Goal: Task Accomplishment & Management: Use online tool/utility

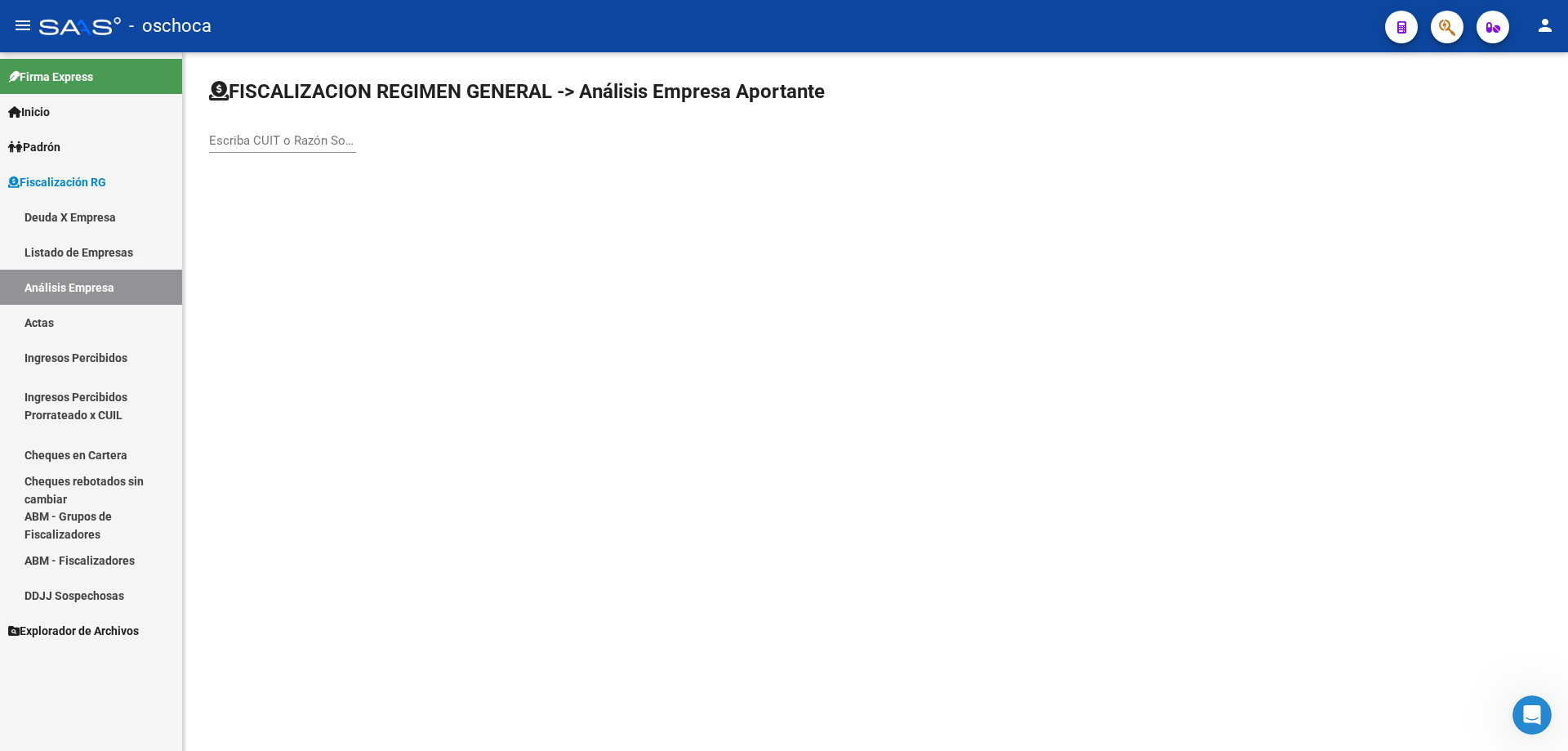
click at [240, 138] on input "Escriba CUIT o Razón Social para buscar" at bounding box center [283, 140] width 147 height 15
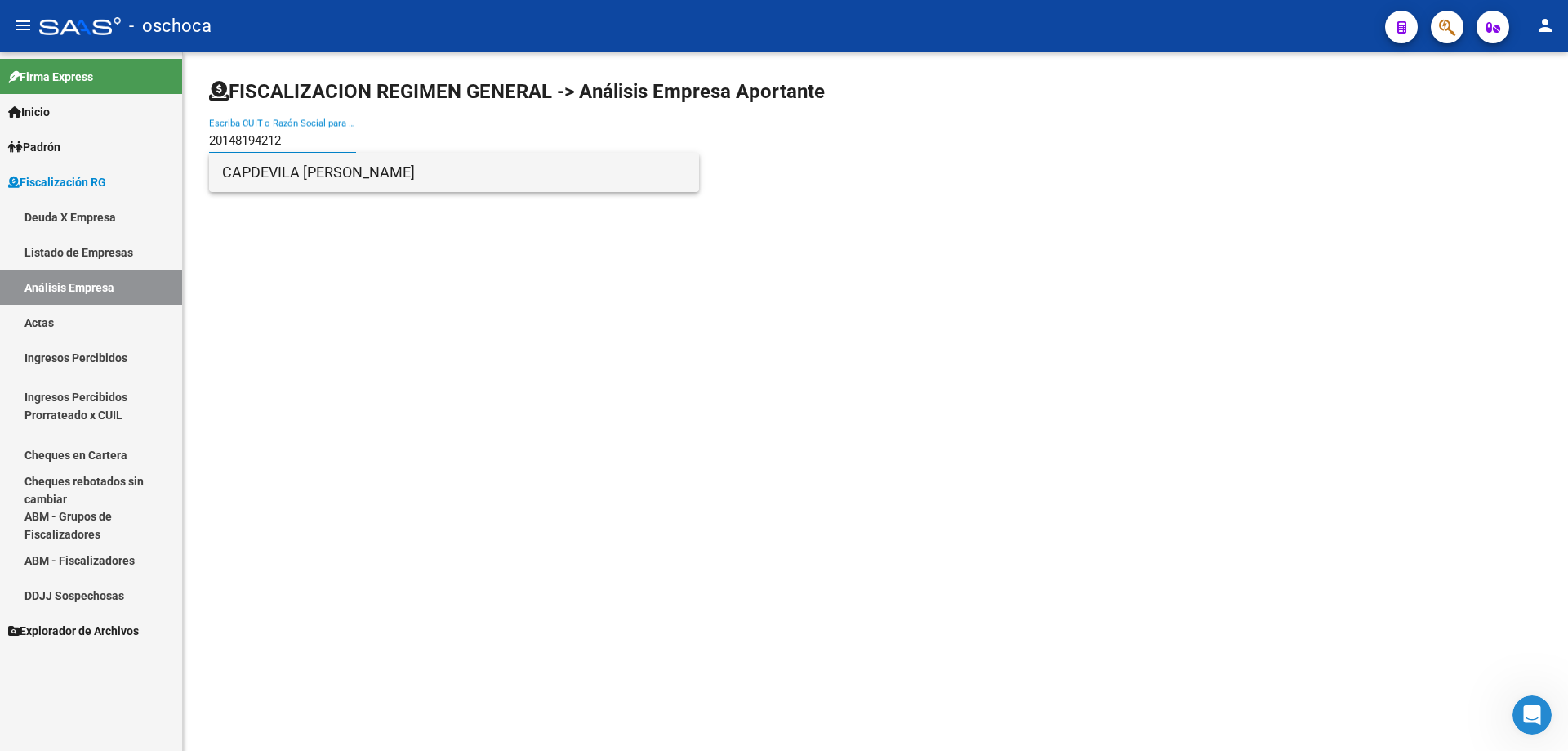
type input "20148194212"
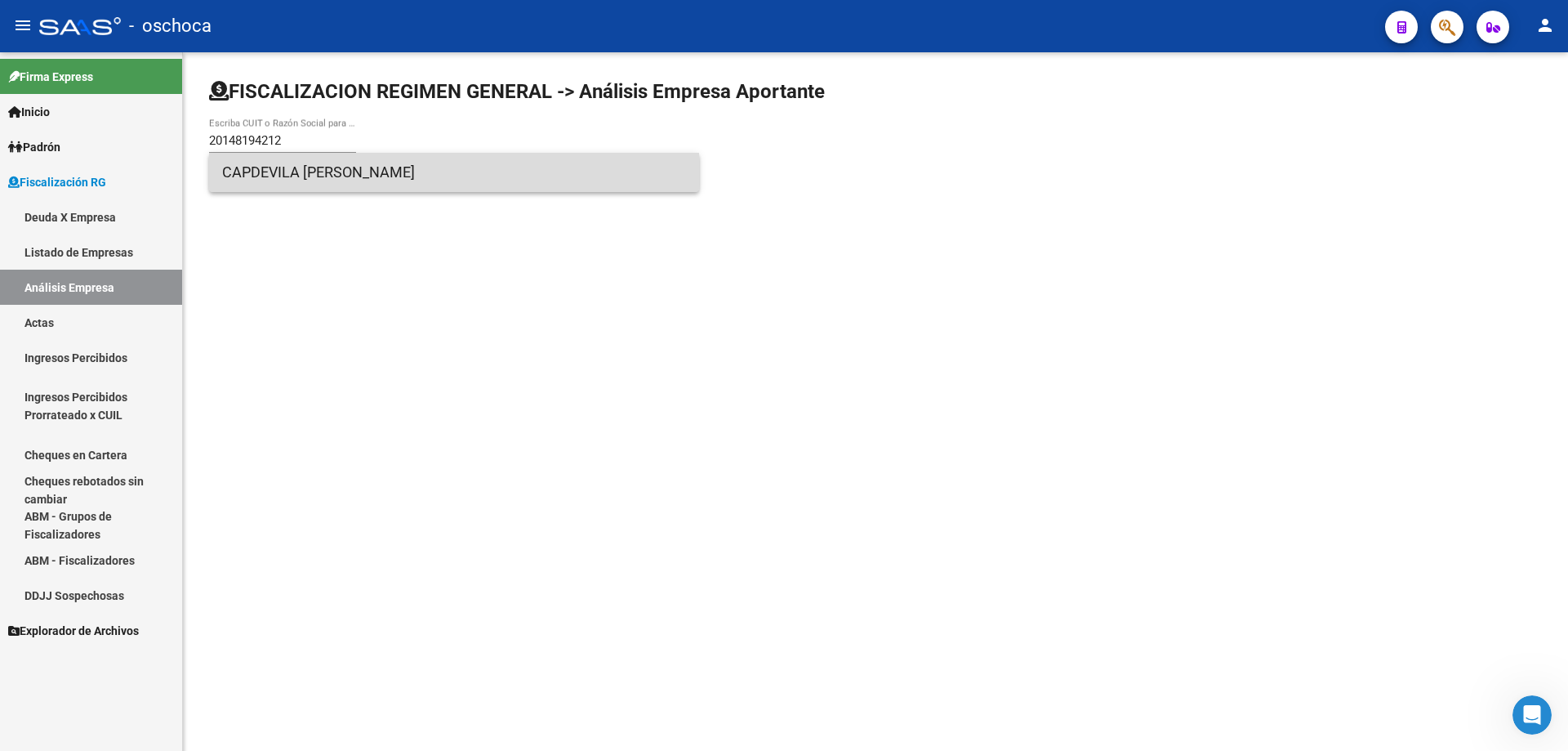
click at [311, 169] on span "CAPDEVILA [PERSON_NAME]" at bounding box center [453, 172] width 464 height 39
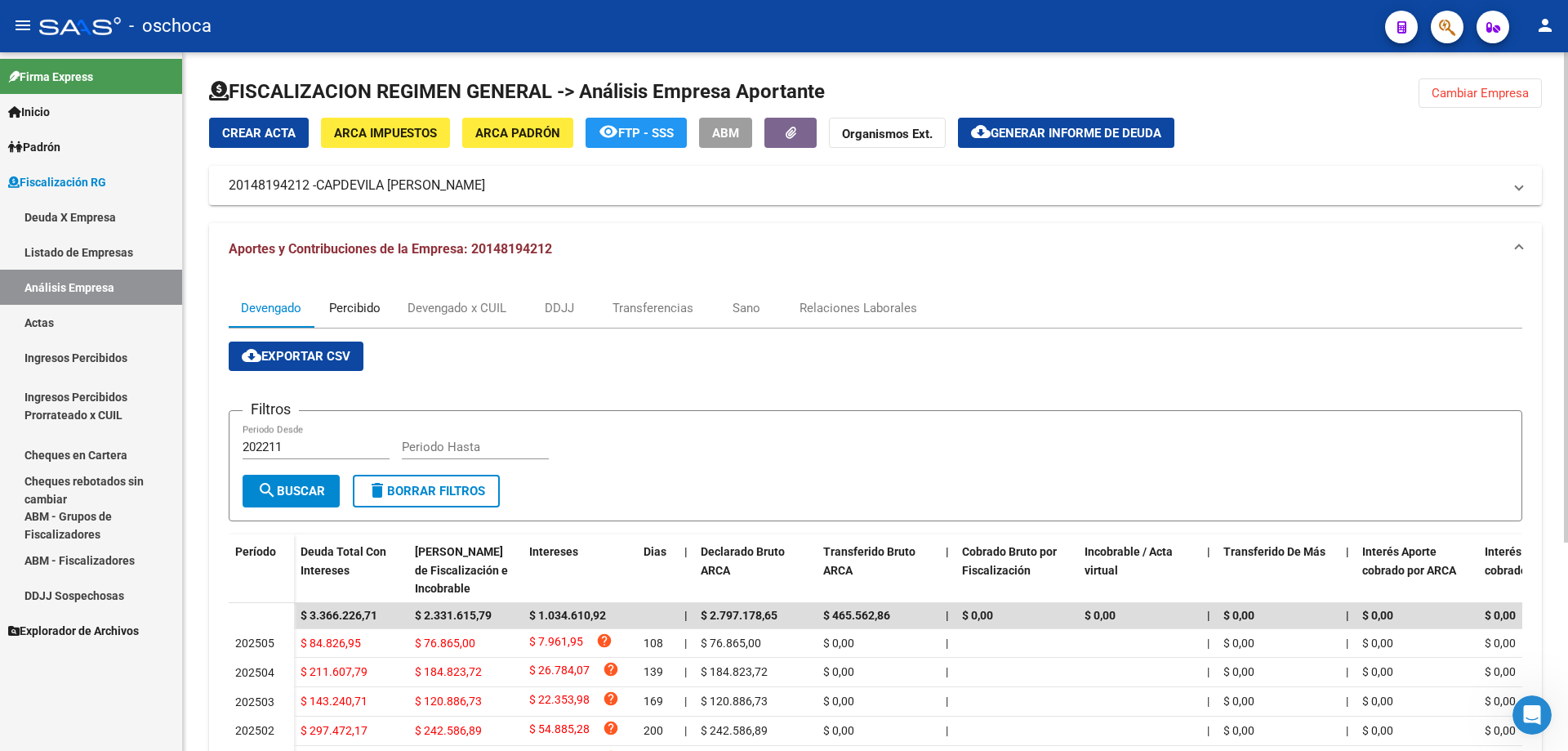
click at [354, 302] on div "Percibido" at bounding box center [355, 307] width 51 height 18
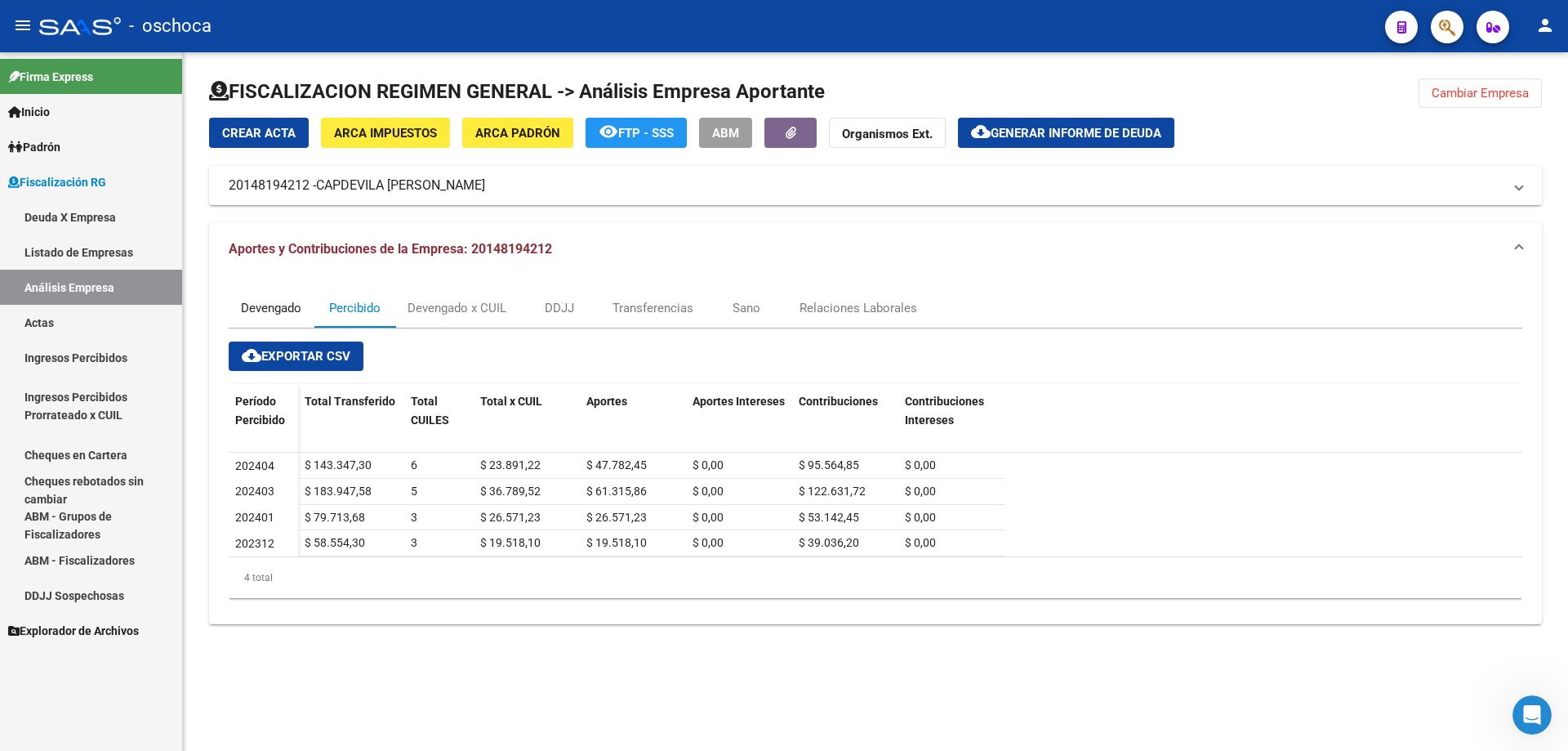
click at [260, 314] on div "Devengado" at bounding box center [271, 307] width 61 height 18
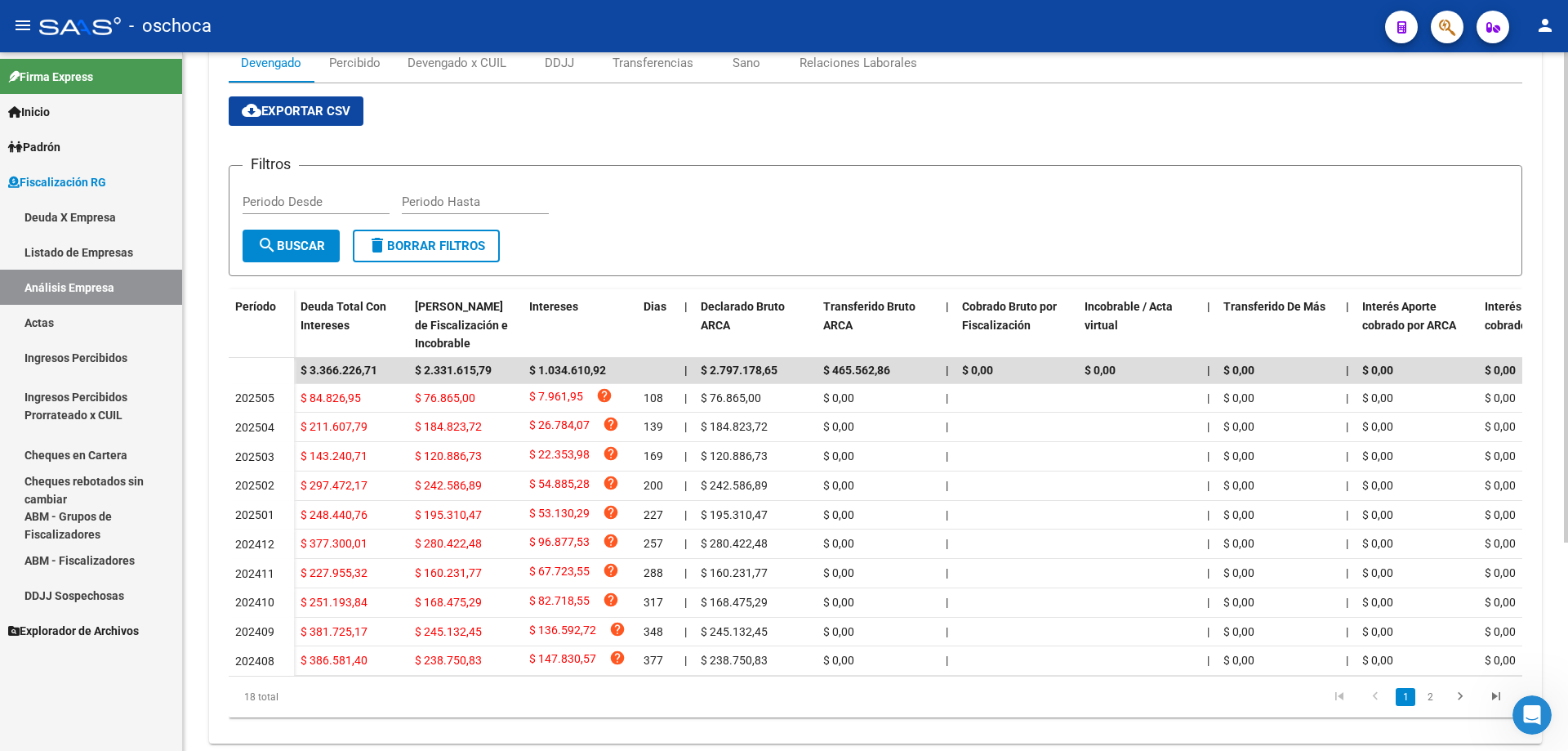
scroll to position [298, 0]
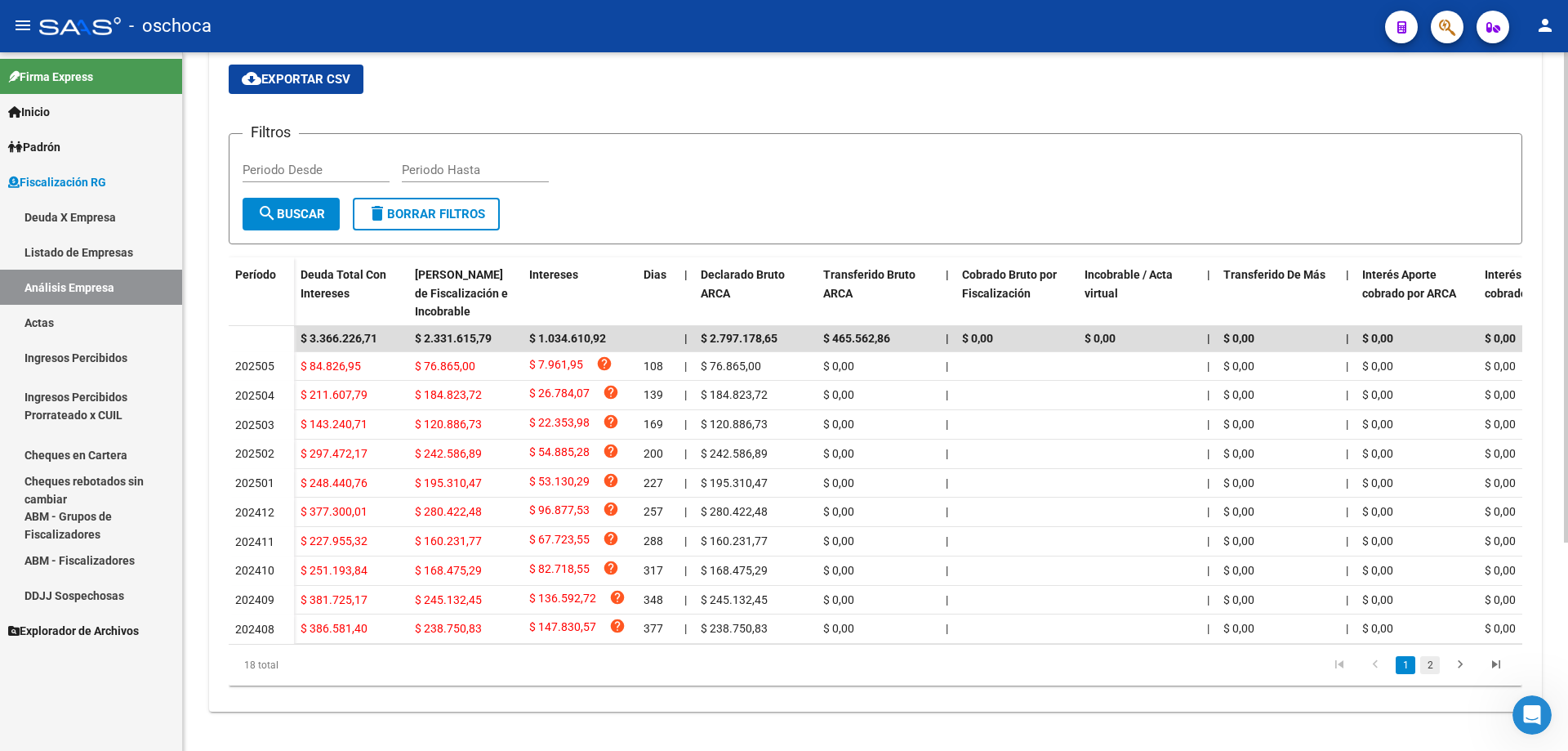
click at [1432, 673] on link "2" at bounding box center [1430, 665] width 20 height 18
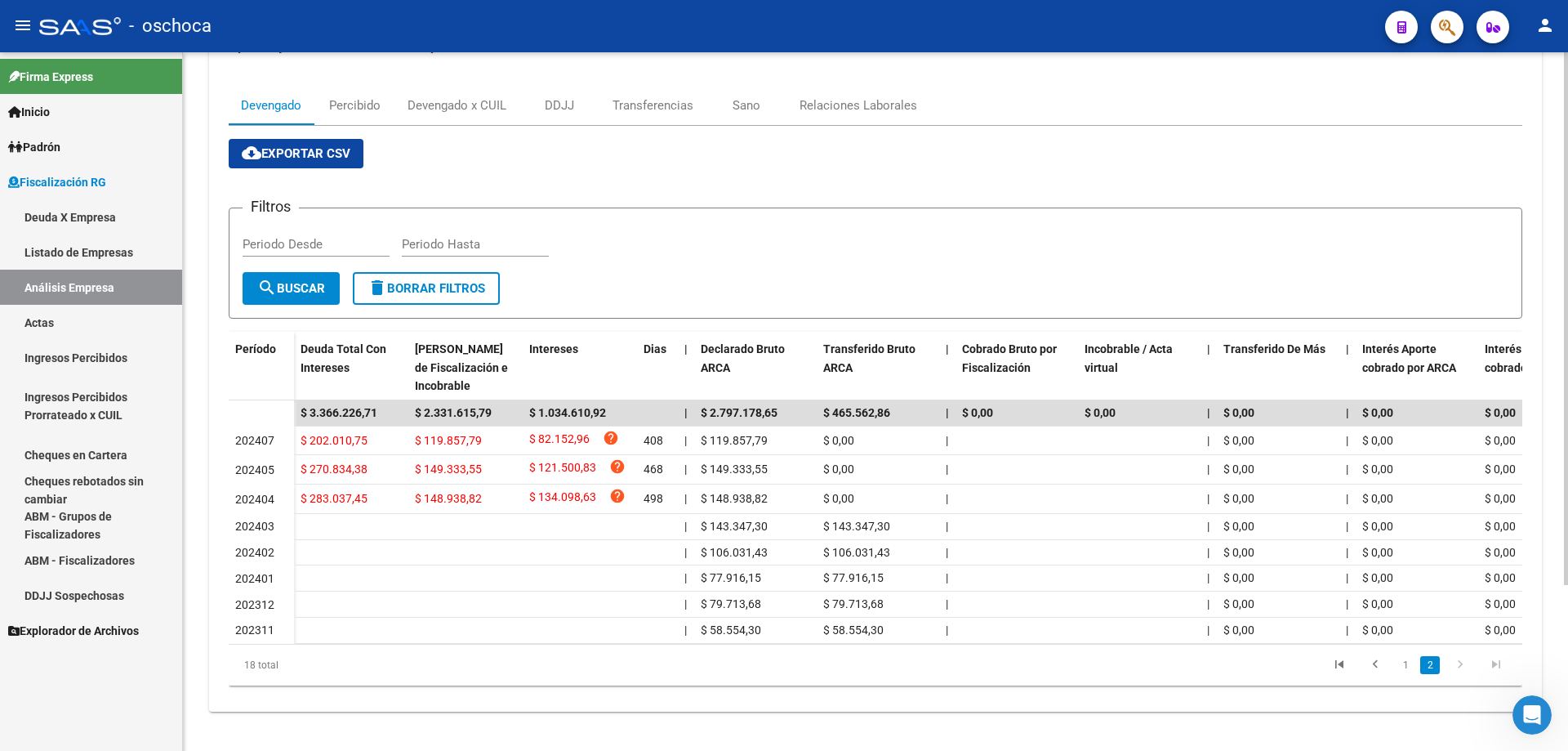
scroll to position [0, 0]
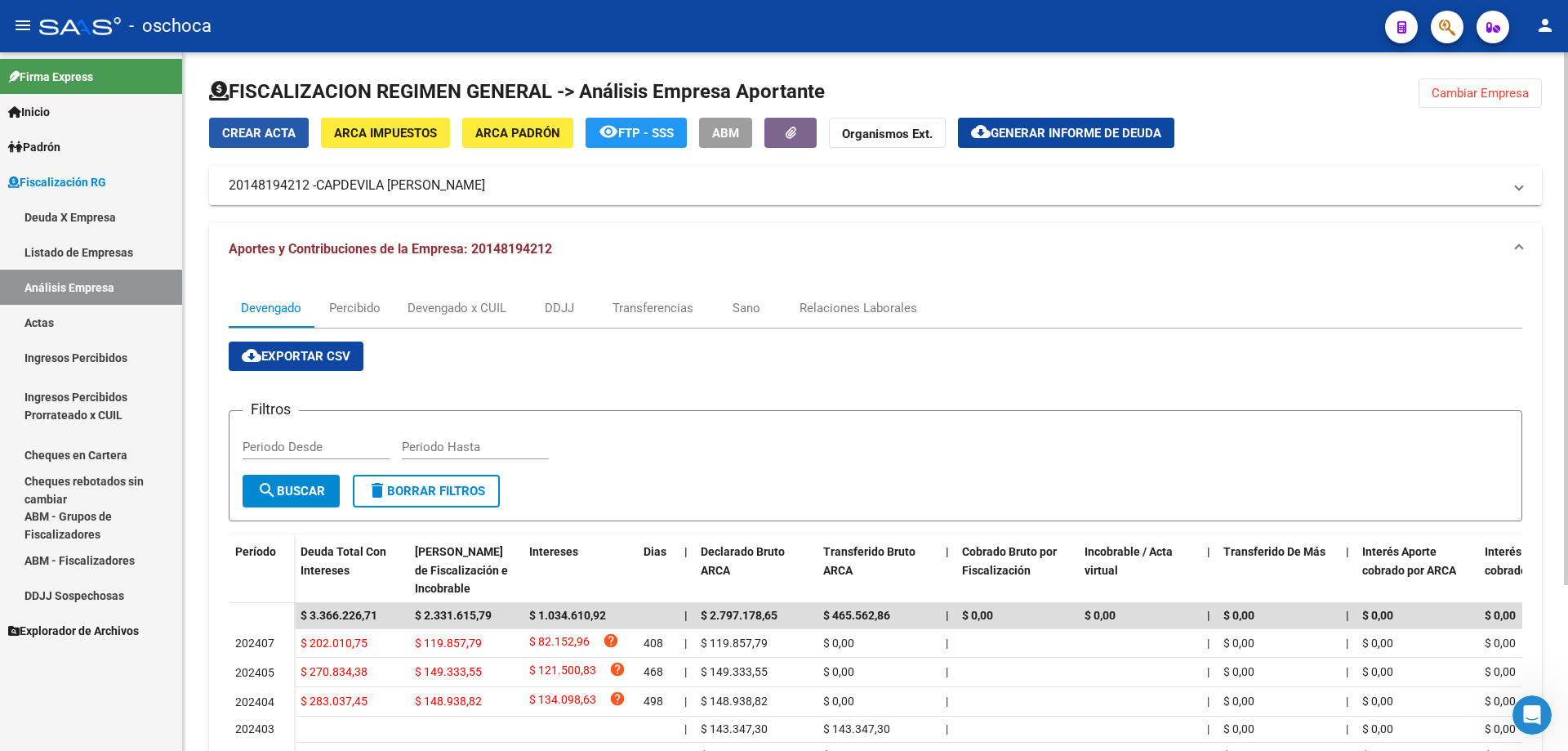
click at [281, 126] on span "Crear Acta" at bounding box center [259, 134] width 74 height 15
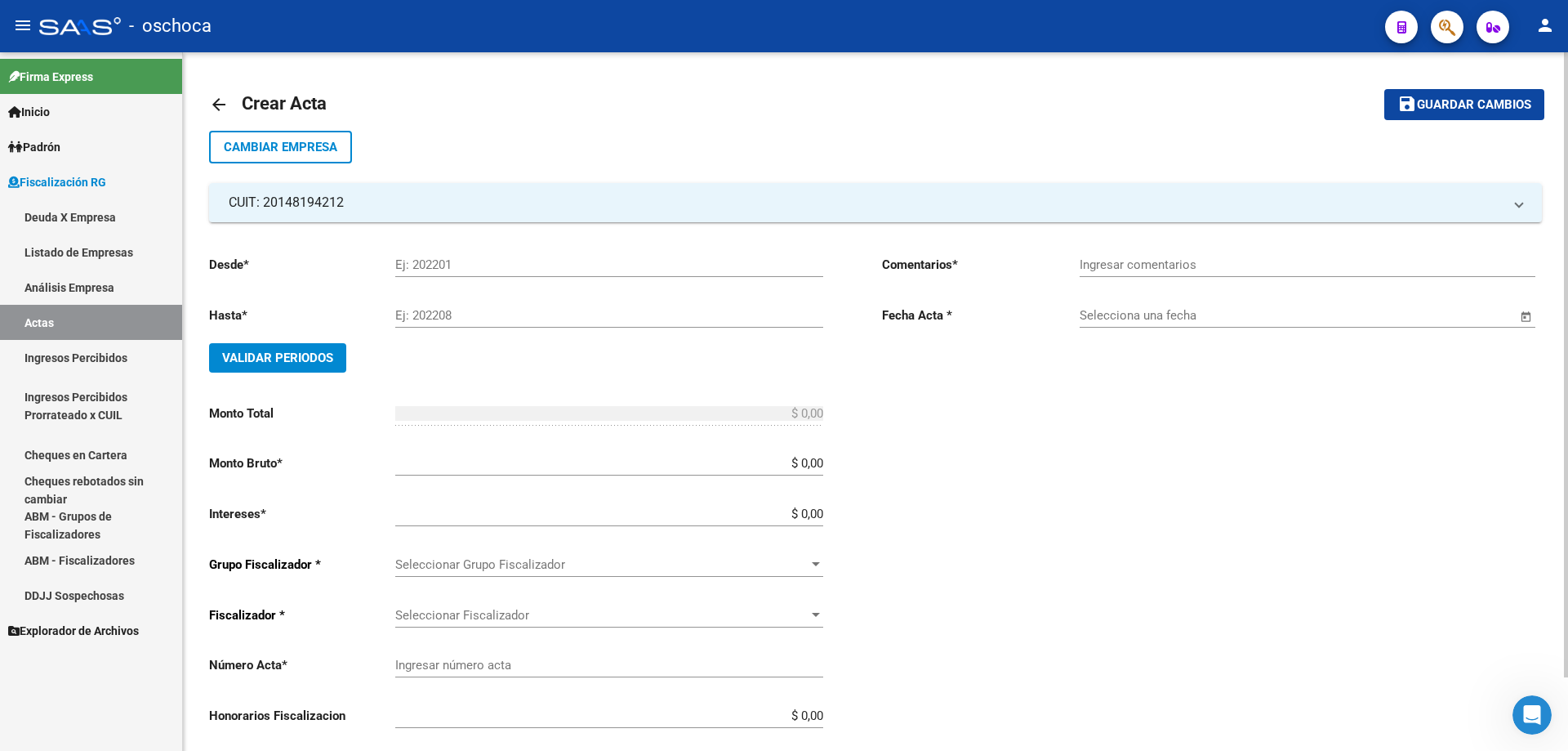
click at [217, 102] on mat-icon "arrow_back" at bounding box center [219, 104] width 20 height 20
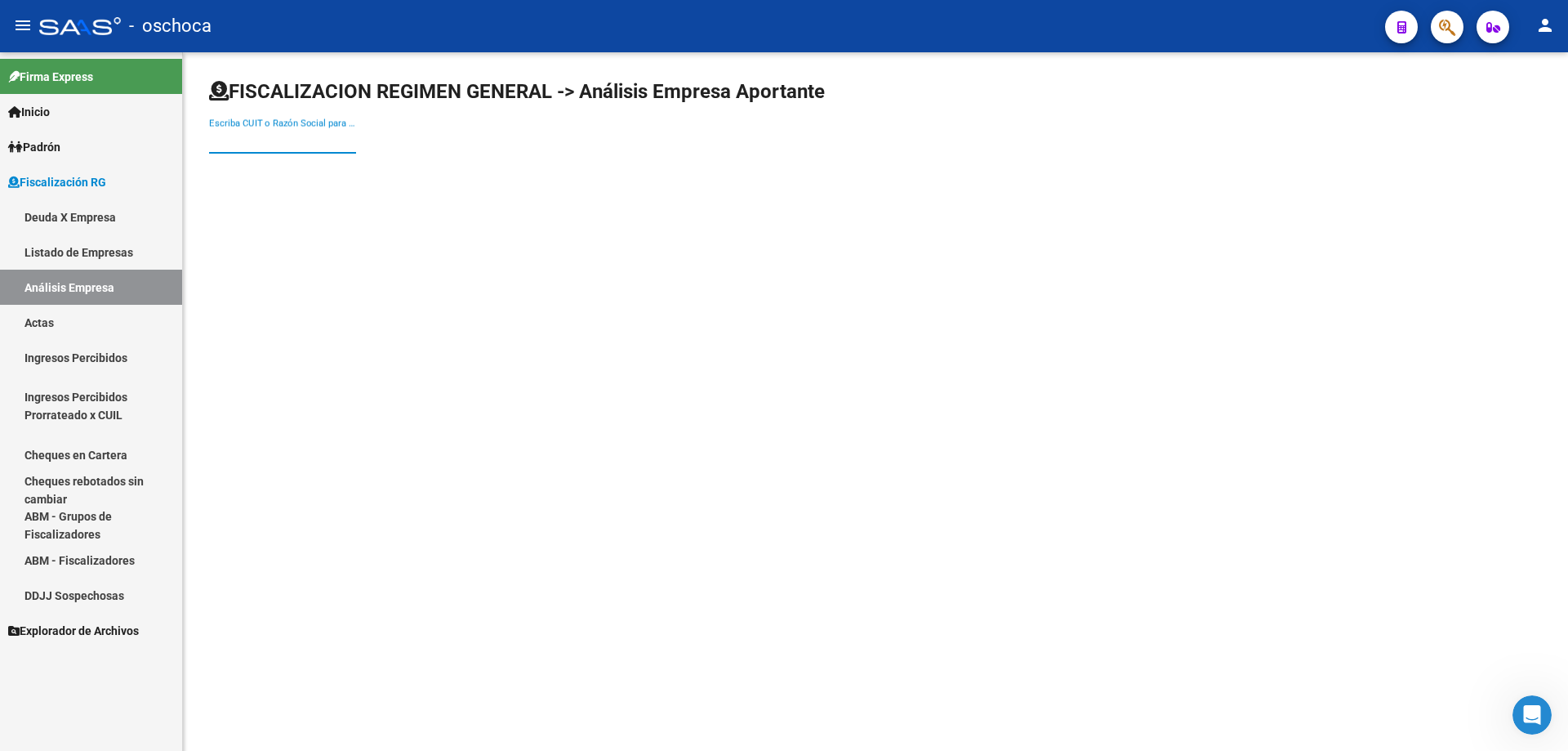
click at [249, 137] on input "Escriba CUIT o Razón Social para buscar" at bounding box center [283, 140] width 147 height 15
